Goal: Transaction & Acquisition: Purchase product/service

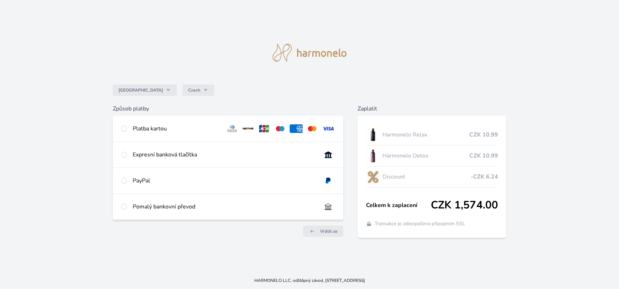
click at [171, 128] on div "Platba kartou" at bounding box center [177, 128] width 88 height 9
radio input "true"
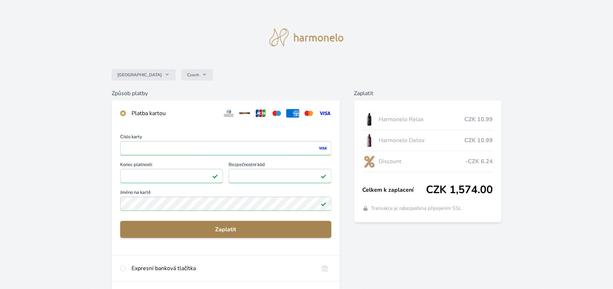
click at [233, 225] on span "Zaplatit" at bounding box center [226, 229] width 200 height 9
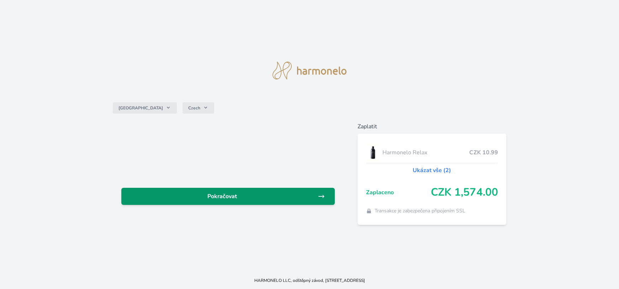
click at [259, 202] on link "Pokračovat" at bounding box center [227, 195] width 213 height 17
